Goal: Register for event/course

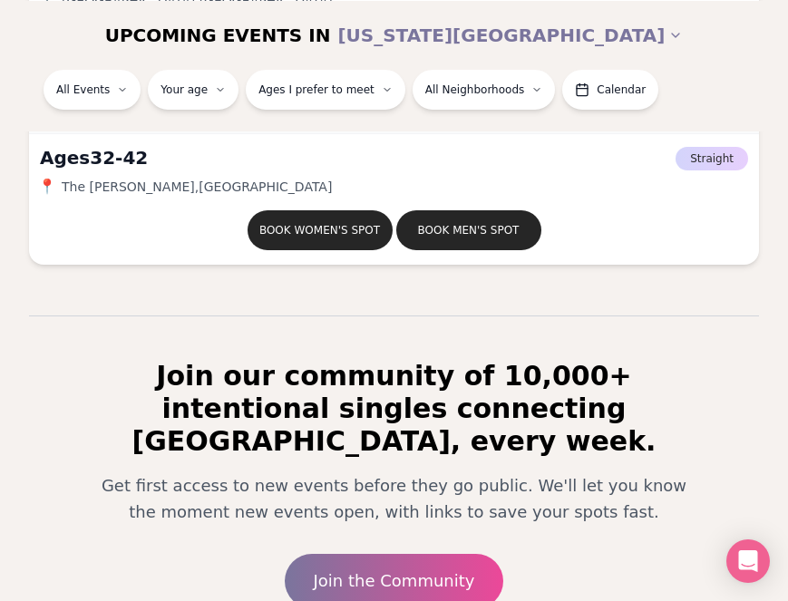
scroll to position [11841, 0]
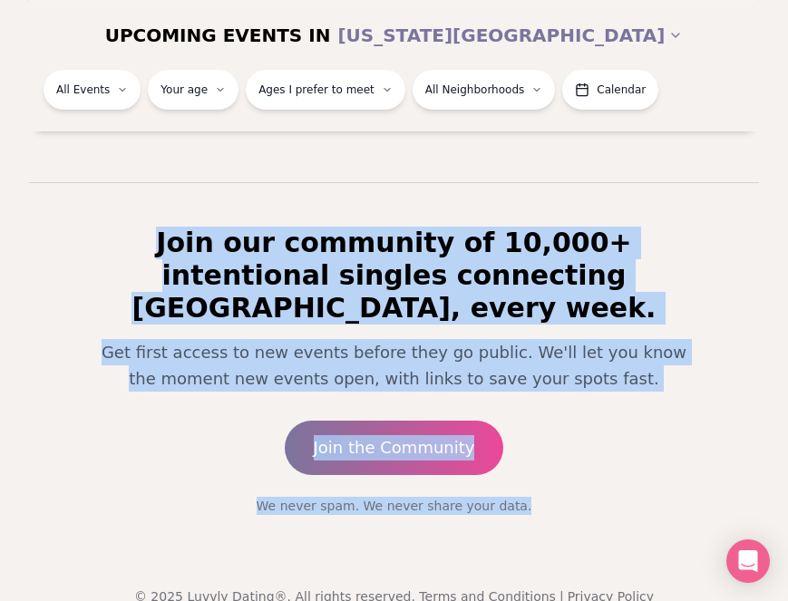
drag, startPoint x: 528, startPoint y: 478, endPoint x: 61, endPoint y: 250, distance: 520.2
click at [61, 250] on div "Join our community of 10,000+ intentional singles connecting [GEOGRAPHIC_DATA],…" at bounding box center [394, 371] width 696 height 289
drag, startPoint x: 65, startPoint y: 237, endPoint x: 534, endPoint y: 492, distance: 533.8
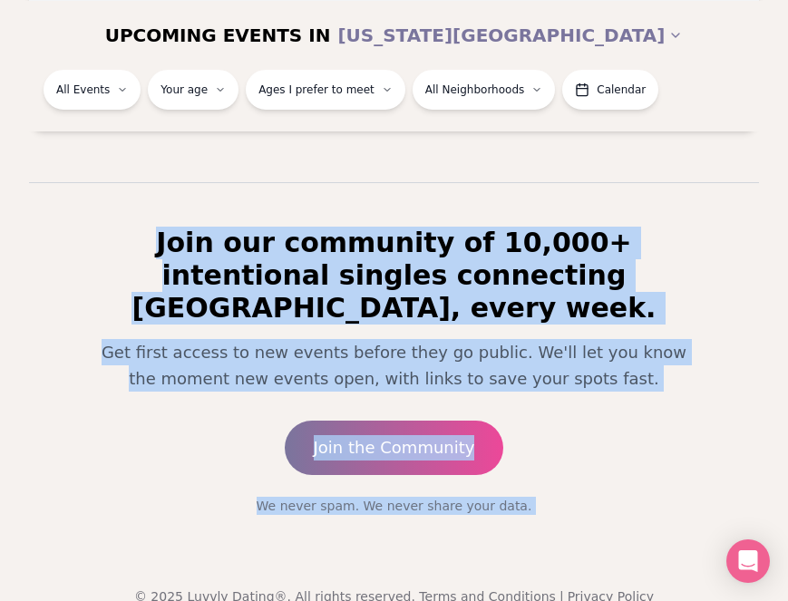
click at [534, 515] on div "© 2025 Luvvly Dating®. All rights reserved. Terms and Conditions | Privacy Poli…" at bounding box center [394, 575] width 788 height 120
drag, startPoint x: 537, startPoint y: 481, endPoint x: 61, endPoint y: 245, distance: 531.5
click at [63, 246] on div "Join our community of 10,000+ intentional singles connecting [GEOGRAPHIC_DATA],…" at bounding box center [394, 371] width 696 height 289
drag, startPoint x: 63, startPoint y: 236, endPoint x: 547, endPoint y: 480, distance: 541.2
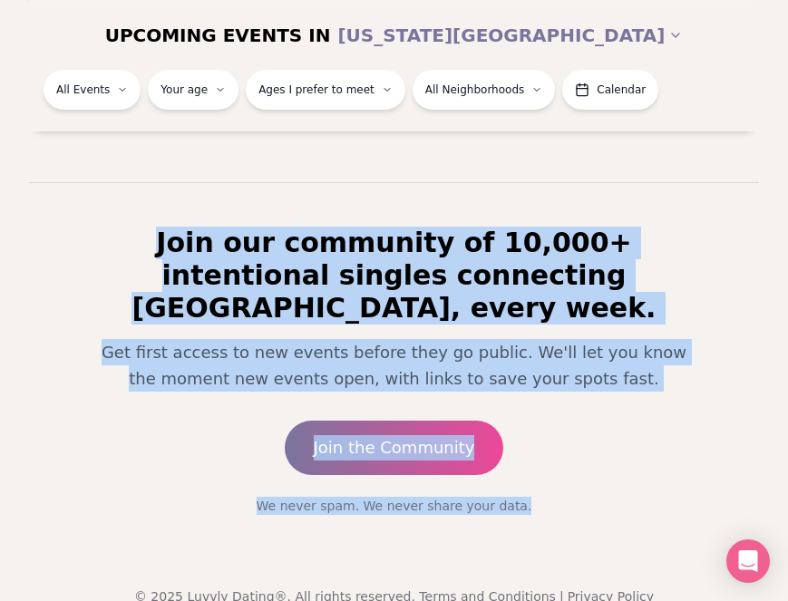
click at [548, 480] on div "Join our community of 10,000+ intentional singles connecting [GEOGRAPHIC_DATA],…" at bounding box center [394, 371] width 696 height 289
click at [547, 497] on p "We never spam. We never share your data." at bounding box center [394, 506] width 638 height 18
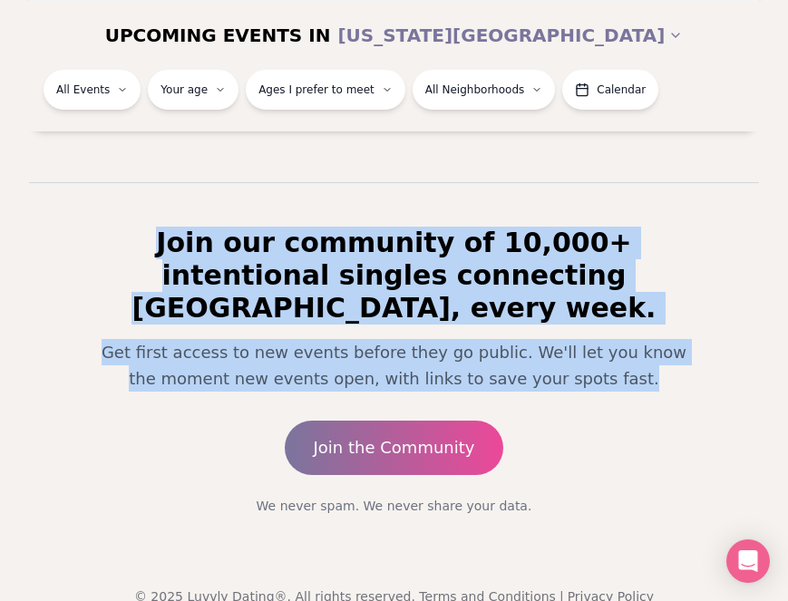
drag, startPoint x: 77, startPoint y: 238, endPoint x: 635, endPoint y: 353, distance: 569.3
click at [635, 353] on div "Join our community of 10,000+ intentional singles connecting [GEOGRAPHIC_DATA],…" at bounding box center [394, 371] width 696 height 289
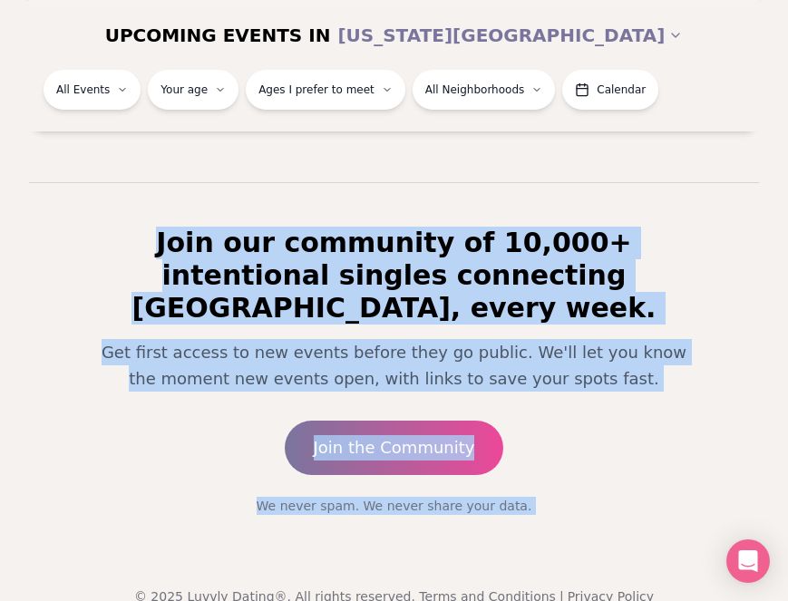
click at [545, 515] on div "© 2025 Luvvly Dating®. All rights reserved. Terms and Conditions | Privacy Poli…" at bounding box center [394, 575] width 788 height 120
click at [553, 497] on p "We never spam. We never share your data." at bounding box center [394, 506] width 638 height 18
drag, startPoint x: 531, startPoint y: 468, endPoint x: 70, endPoint y: 242, distance: 513.7
click at [70, 242] on div "Join our community of 10,000+ intentional singles connecting [GEOGRAPHIC_DATA],…" at bounding box center [394, 371] width 696 height 289
click at [67, 242] on div "Join our community of 10,000+ intentional singles connecting [GEOGRAPHIC_DATA],…" at bounding box center [394, 371] width 696 height 289
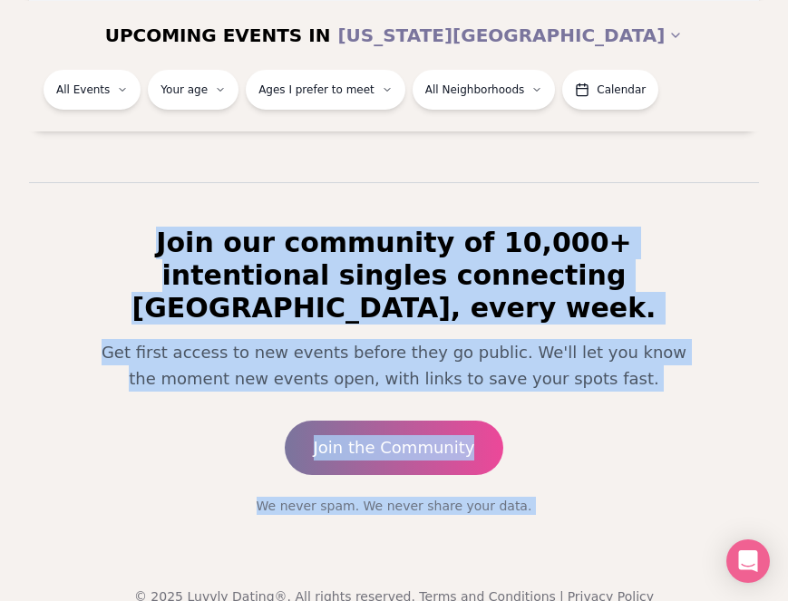
drag, startPoint x: 63, startPoint y: 234, endPoint x: 619, endPoint y: 503, distance: 617.5
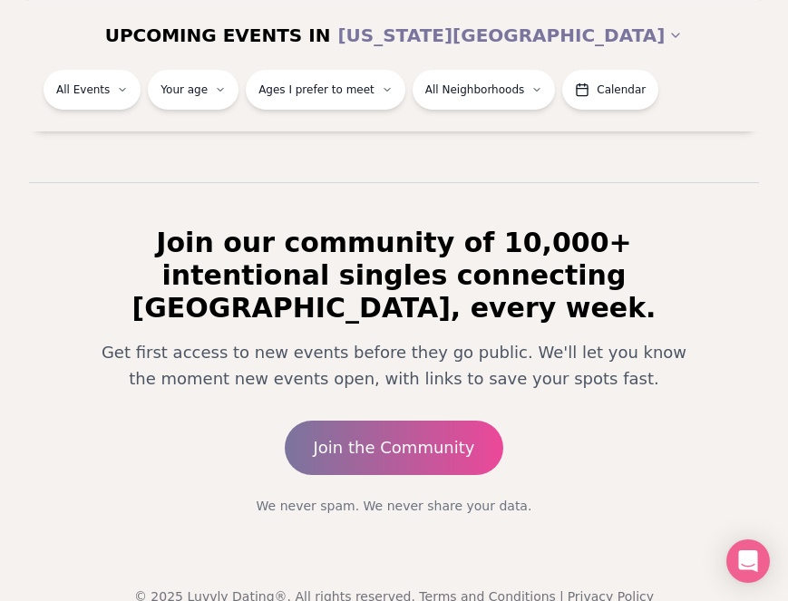
click at [676, 56] on div "UPCOMING EVENTS IN [US_STATE][GEOGRAPHIC_DATA]" at bounding box center [394, 34] width 788 height 69
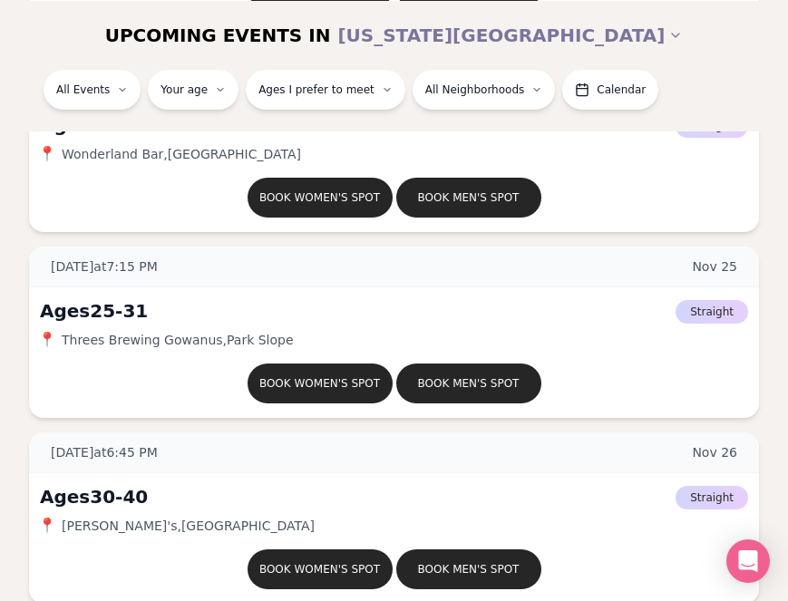
scroll to position [11102, 0]
